Goal: Navigation & Orientation: Find specific page/section

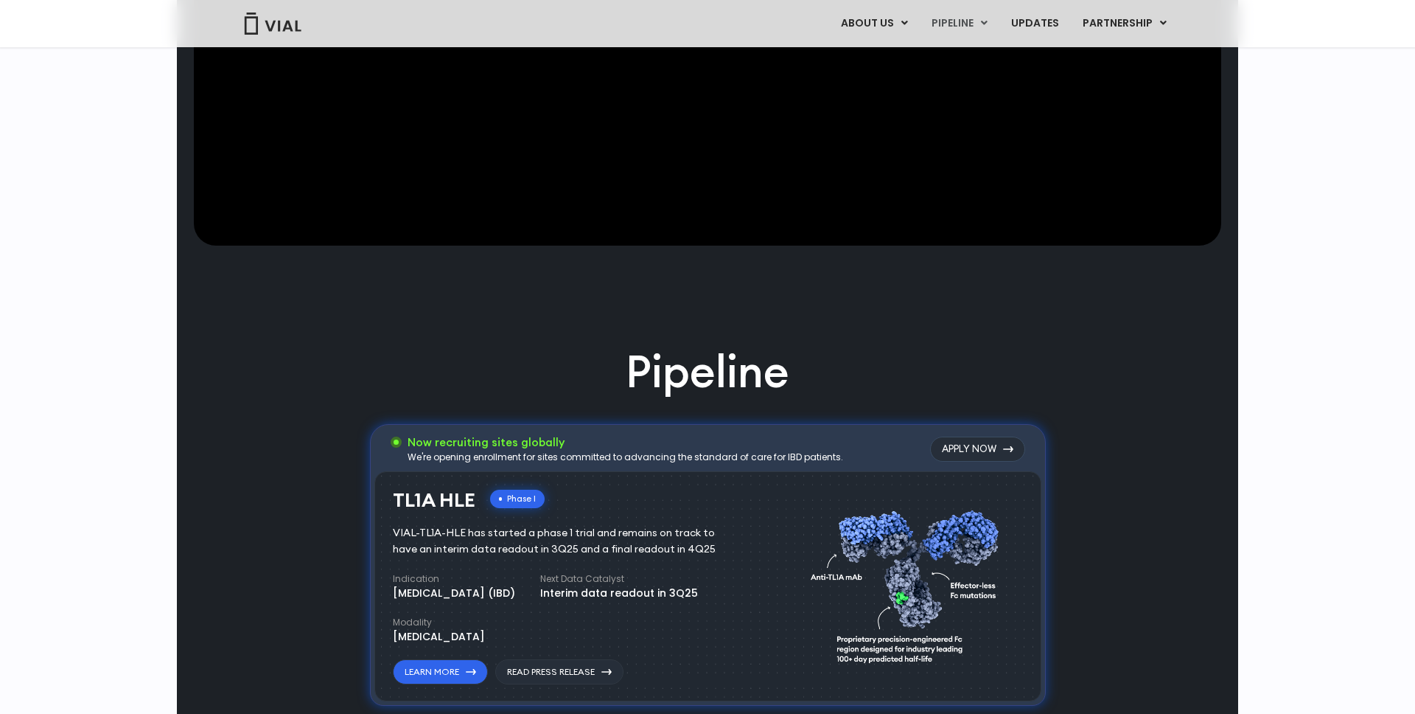
scroll to position [791, 0]
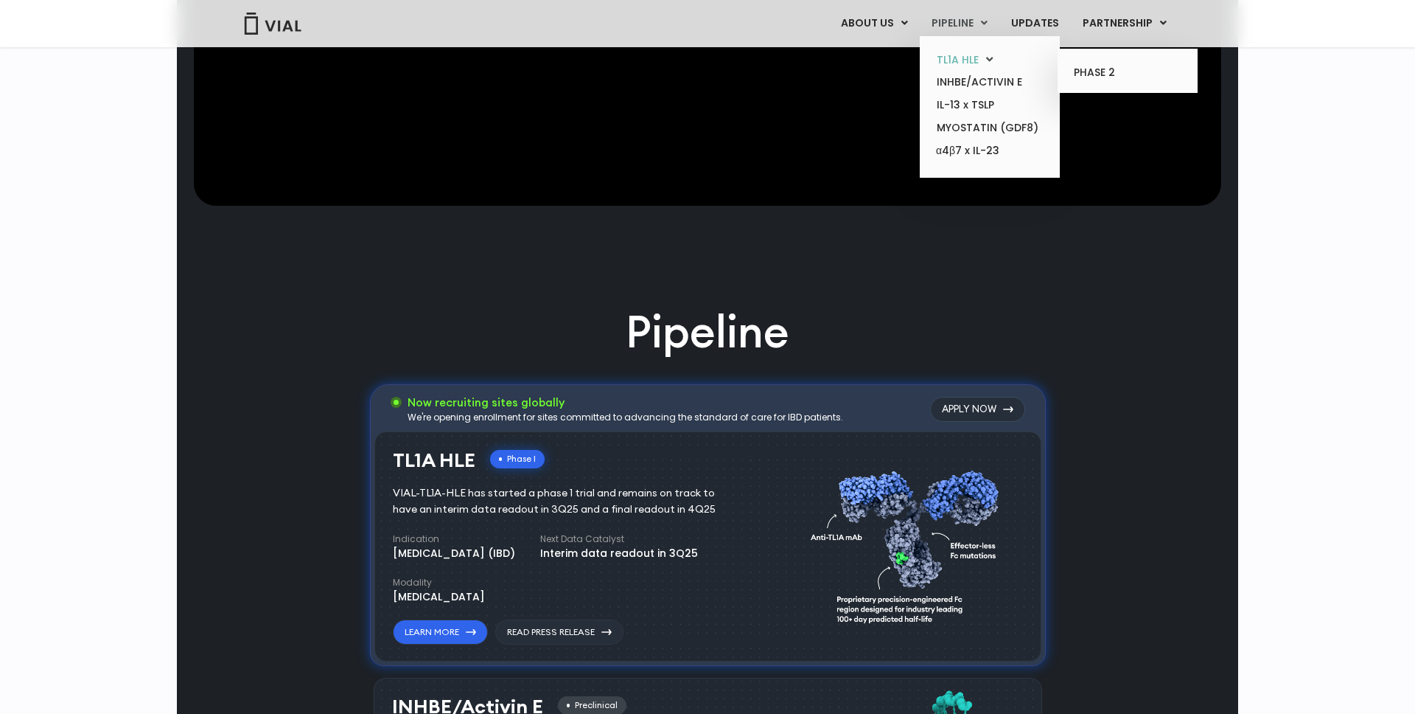
click at [967, 60] on link "TL1A HLE" at bounding box center [989, 60] width 129 height 23
click at [971, 55] on link "TL1A HLE" at bounding box center [989, 60] width 129 height 23
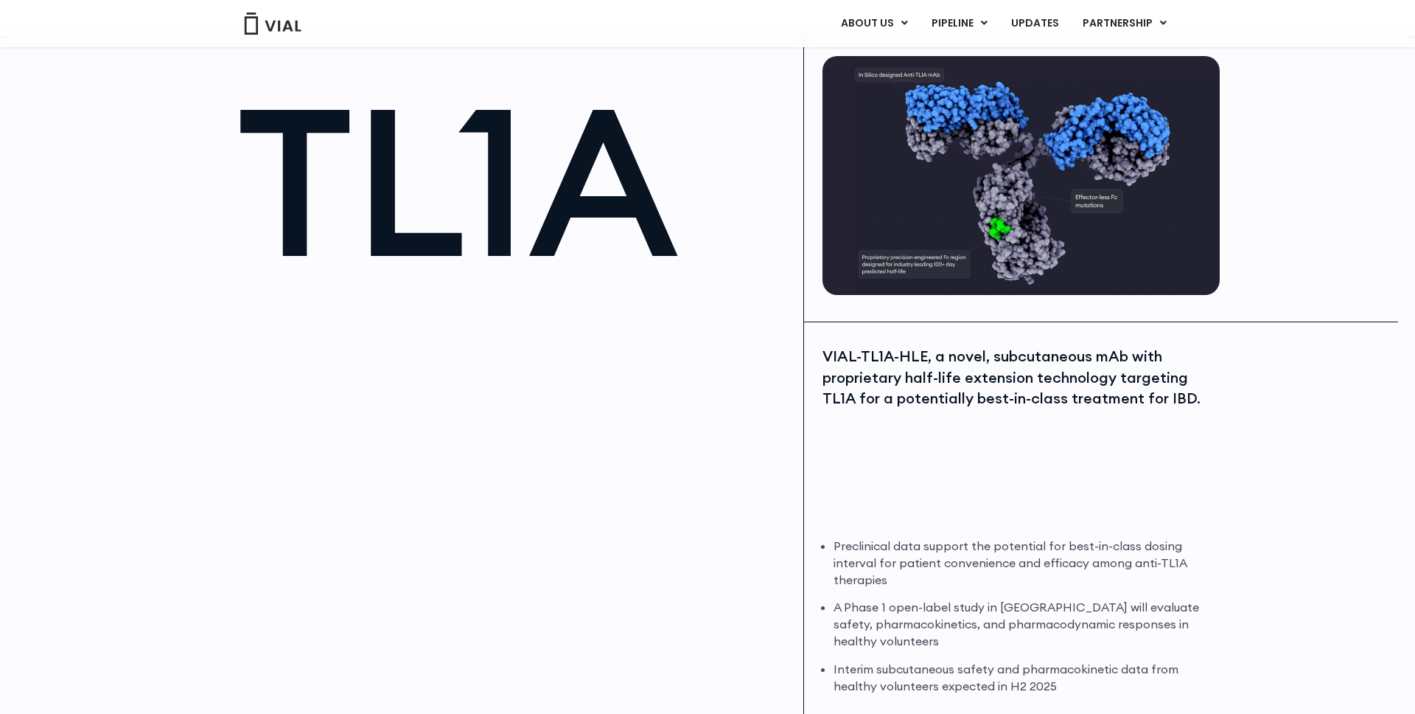
scroll to position [34, 0]
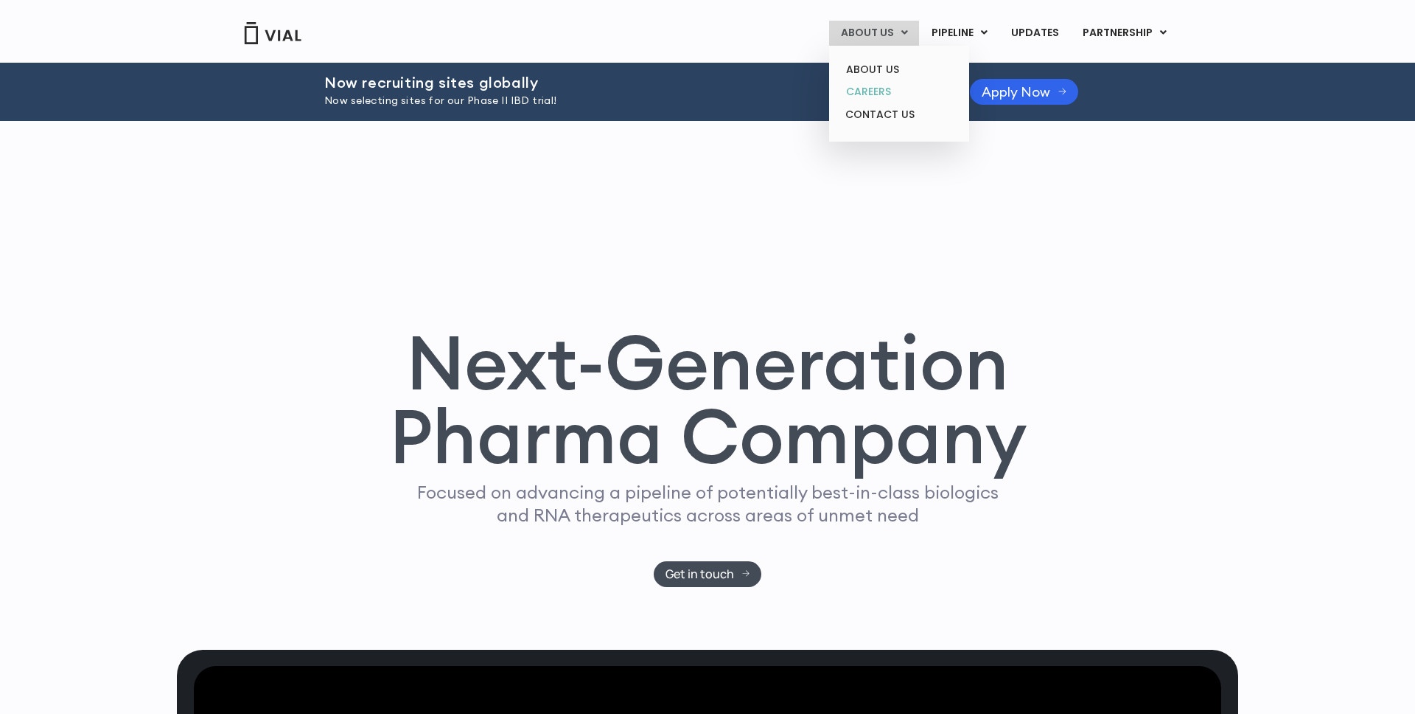
click at [879, 95] on link "CAREERS" at bounding box center [898, 91] width 129 height 23
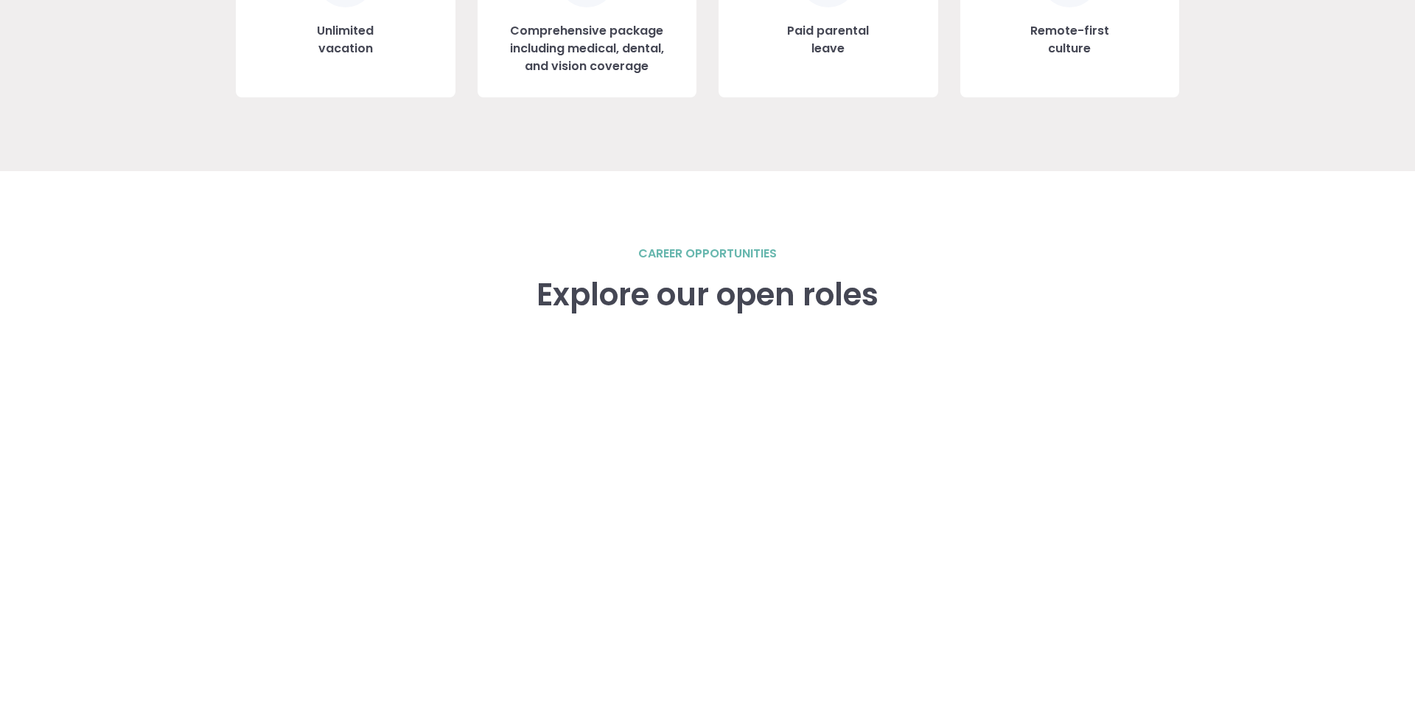
scroll to position [1870, 0]
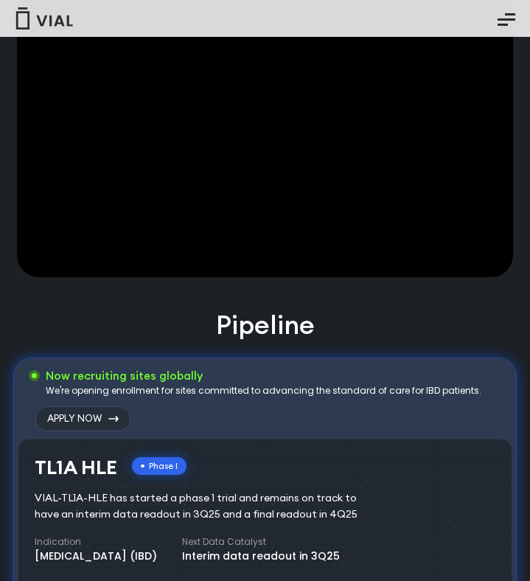
scroll to position [337, 0]
